Goal: Task Accomplishment & Management: Manage account settings

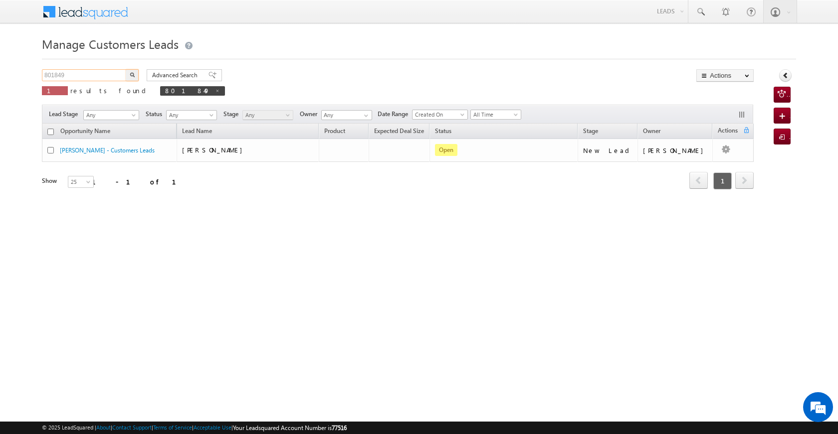
drag, startPoint x: 67, startPoint y: 72, endPoint x: 29, endPoint y: 73, distance: 37.9
click at [29, 73] on body "Menu [PERSON_NAME] [PERSON_NAME] a2@ks erve." at bounding box center [419, 141] width 838 height 283
paste input "4202"
type input "804202"
click at [137, 76] on button "button" at bounding box center [132, 75] width 13 height 12
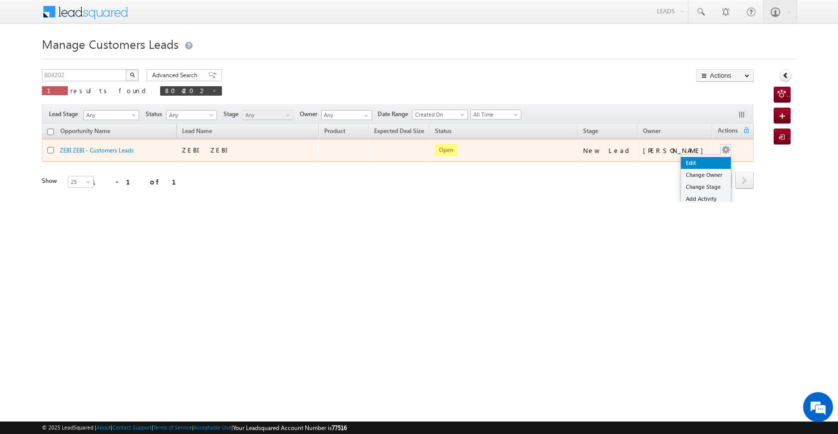
click at [712, 159] on link "Edit" at bounding box center [706, 163] width 50 height 12
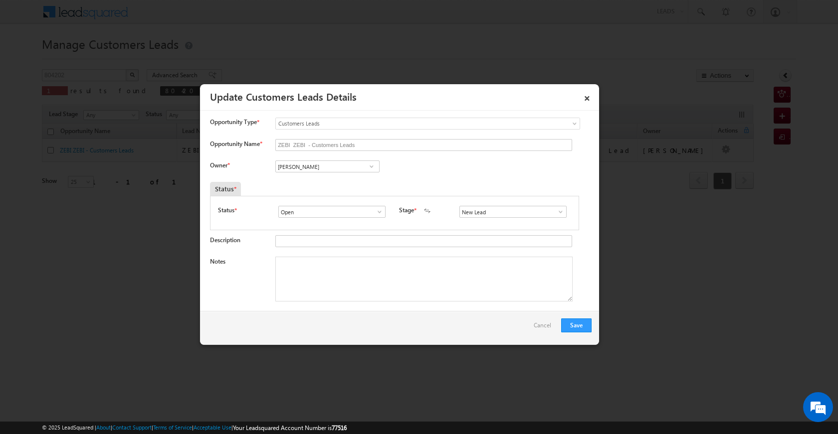
click at [373, 170] on span at bounding box center [371, 167] width 10 height 8
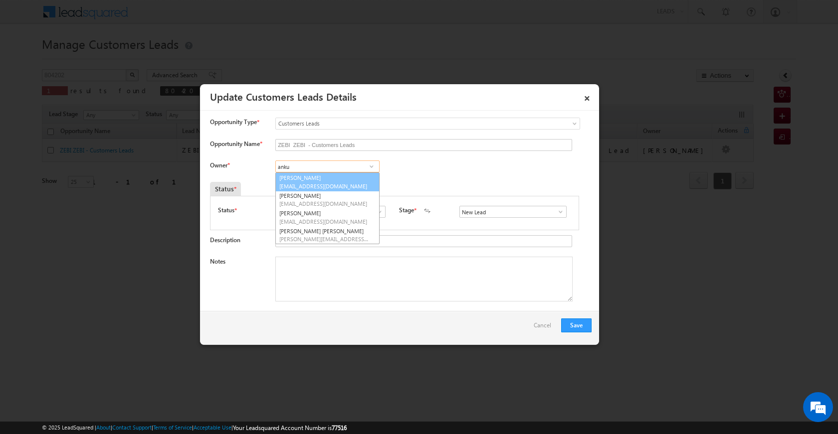
click at [342, 186] on span "[EMAIL_ADDRESS][DOMAIN_NAME]" at bounding box center [324, 185] width 90 height 7
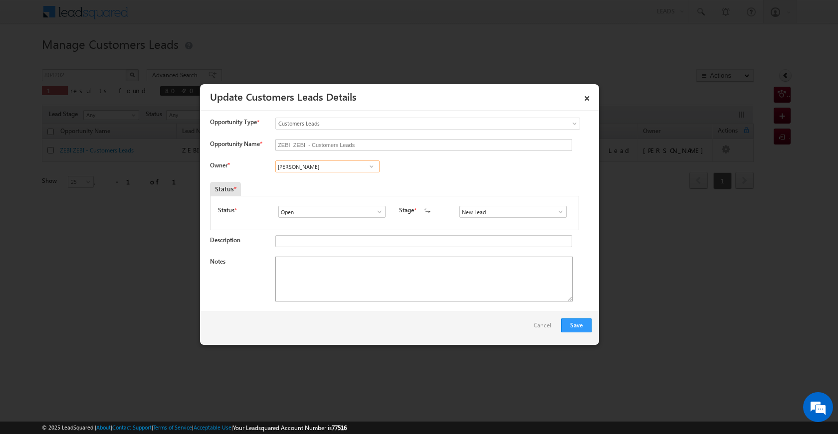
type input "[PERSON_NAME]"
click at [369, 292] on textarea "Notes" at bounding box center [423, 279] width 297 height 45
click at [555, 210] on span at bounding box center [560, 212] width 10 height 8
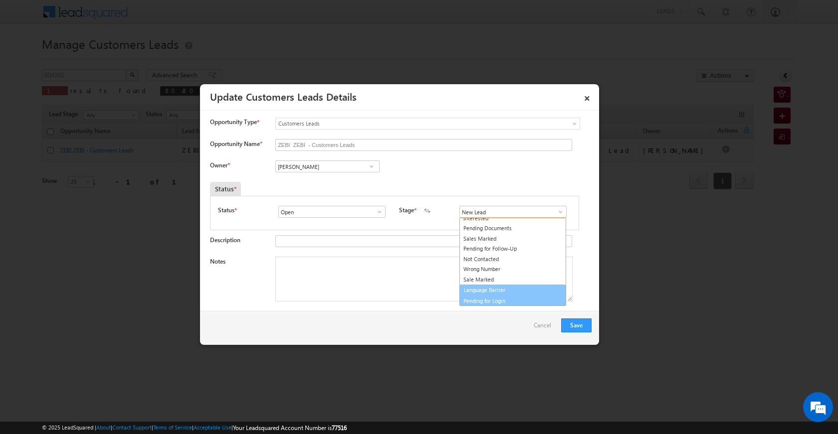
scroll to position [15, 0]
click at [510, 279] on link "Sale Marked" at bounding box center [512, 280] width 107 height 11
type input "Sale Marked"
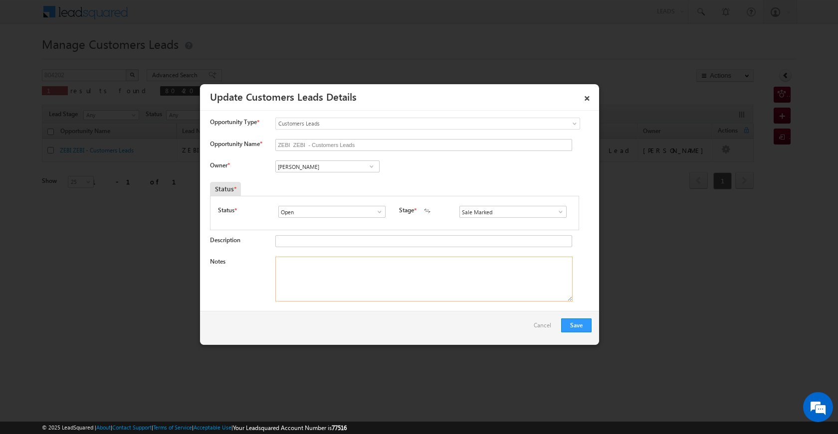
click at [418, 280] on textarea "Notes" at bounding box center [423, 279] width 297 height 45
click at [402, 294] on textarea "Notes" at bounding box center [423, 279] width 297 height 45
paste textarea "loan amount 10 lac loan pv plot vailue 36 lac business mainufacter furnichar fa…"
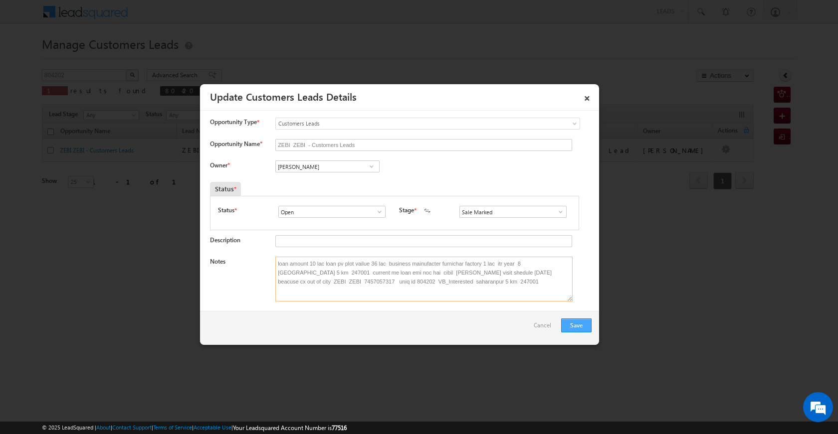
type textarea "loan amount 10 lac loan pv plot vailue 36 lac business mainufacter furnichar fa…"
click at [576, 325] on button "Save" at bounding box center [576, 326] width 30 height 14
